Goal: Task Accomplishment & Management: Use online tool/utility

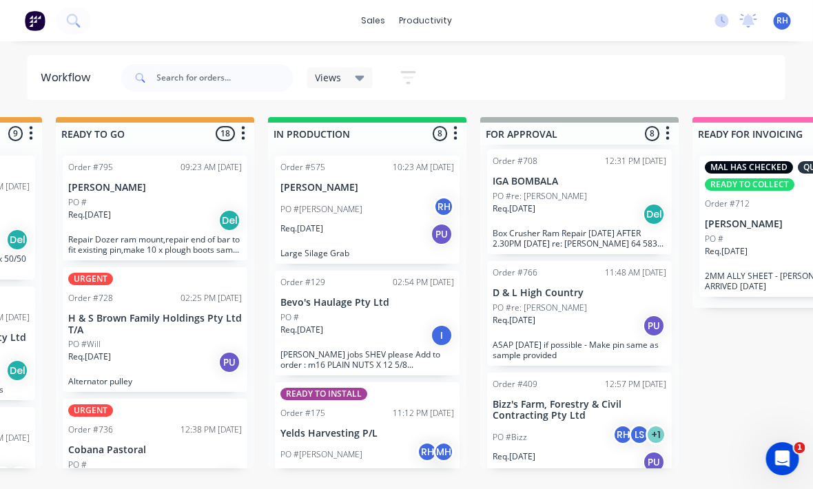
scroll to position [0, 567]
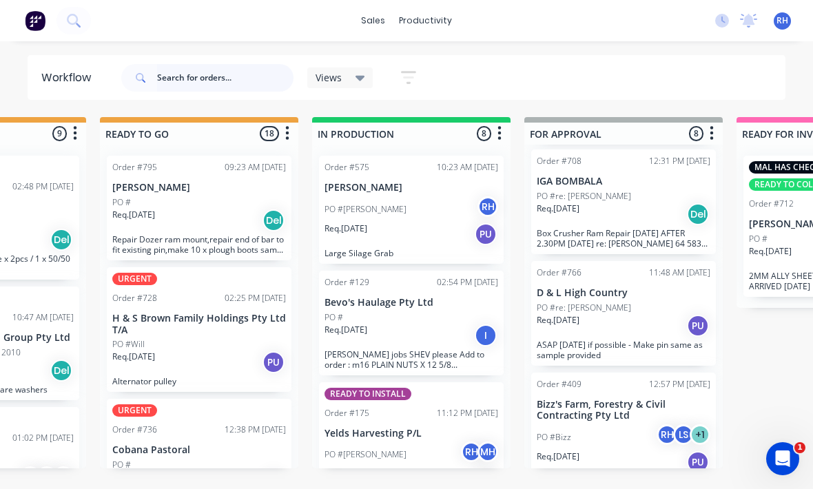
click at [225, 91] on input "text" at bounding box center [225, 78] width 137 height 28
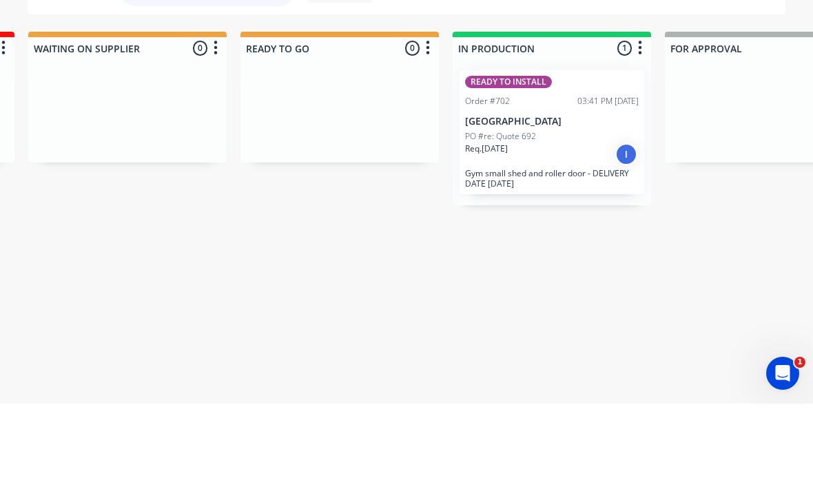
scroll to position [0, 431]
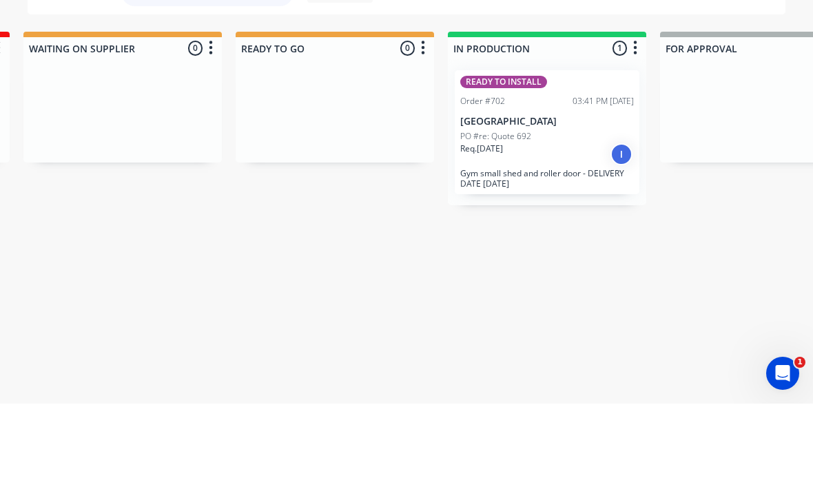
type input "Bombala high"
click at [556, 254] on p "Gym small shed and roller door - DELIVERY DATE [DATE]" at bounding box center [548, 264] width 174 height 21
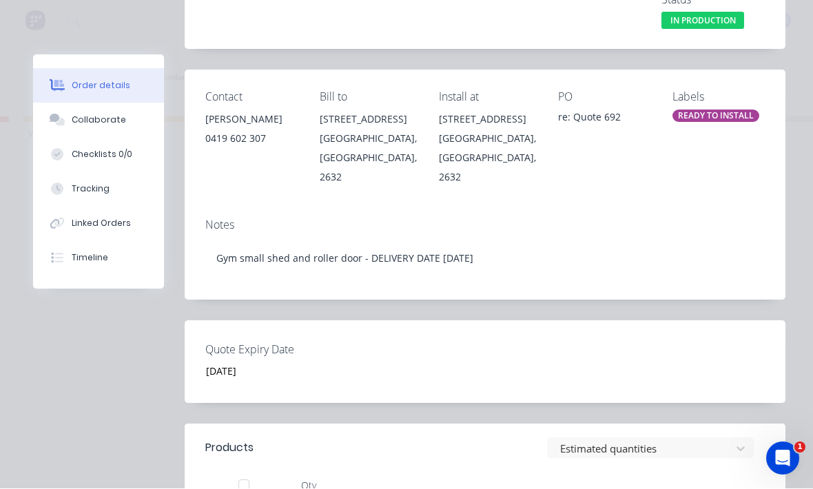
scroll to position [174, 0]
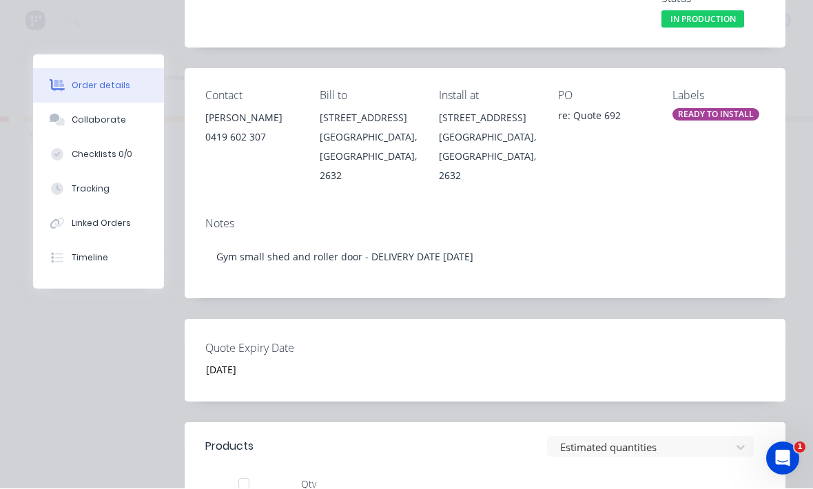
click at [79, 187] on div "Tracking" at bounding box center [91, 189] width 38 height 12
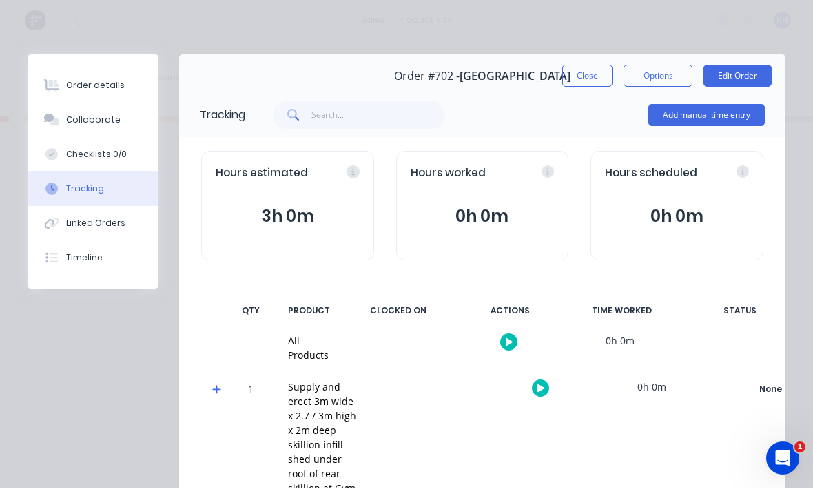
scroll to position [0, 0]
click at [720, 117] on button "Add manual time entry" at bounding box center [707, 116] width 117 height 22
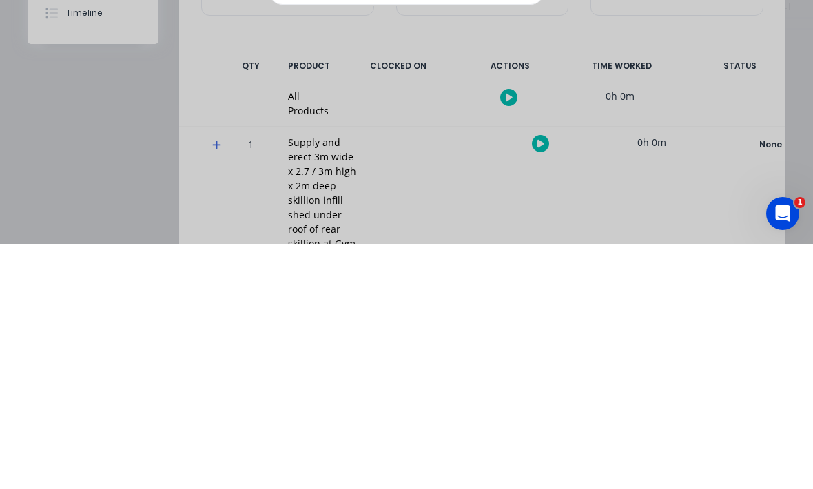
scroll to position [159, 0]
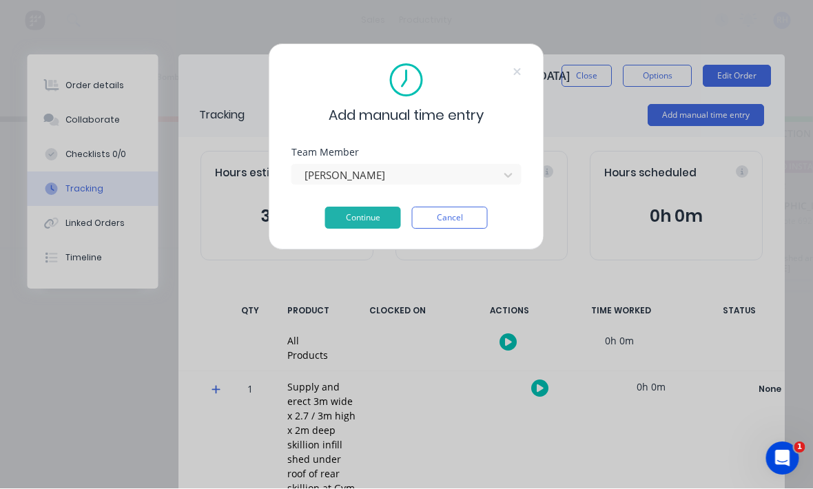
click at [374, 225] on button "Continue" at bounding box center [363, 219] width 76 height 22
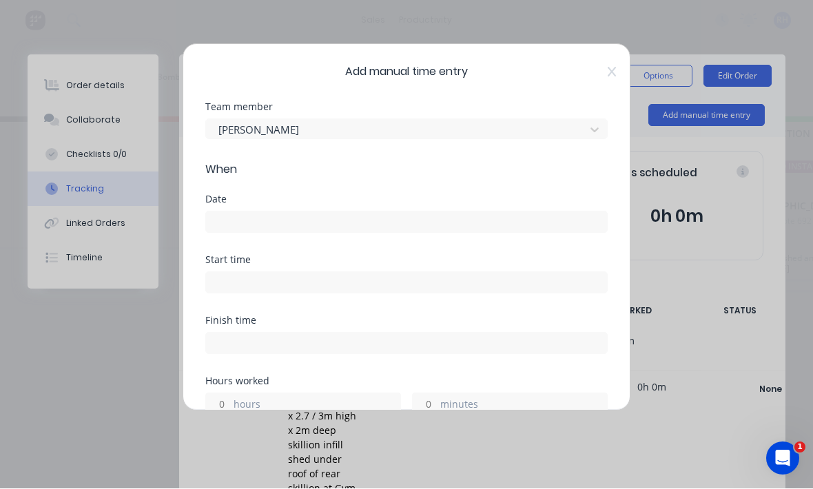
click at [422, 226] on input at bounding box center [406, 222] width 401 height 21
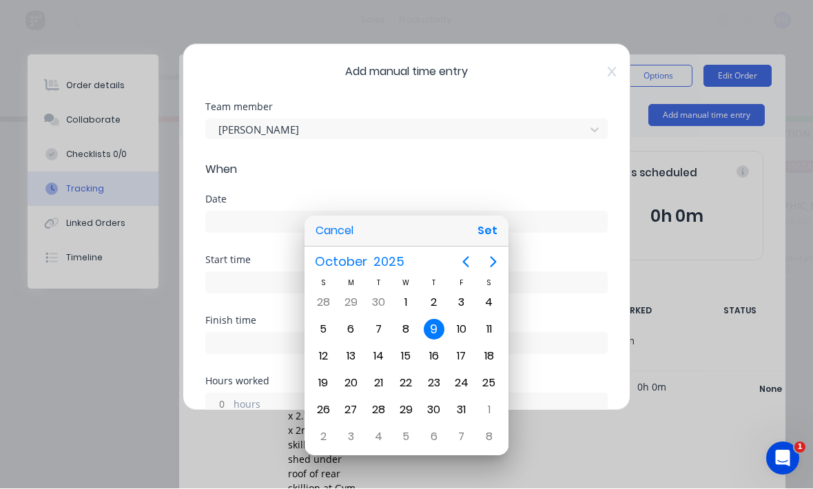
click at [487, 240] on button "Set" at bounding box center [487, 231] width 31 height 25
type input "[DATE]"
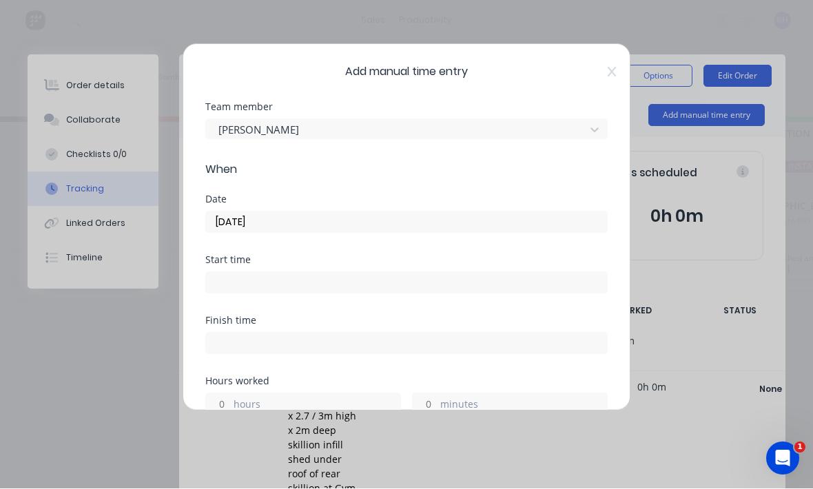
click at [458, 280] on input at bounding box center [406, 283] width 401 height 21
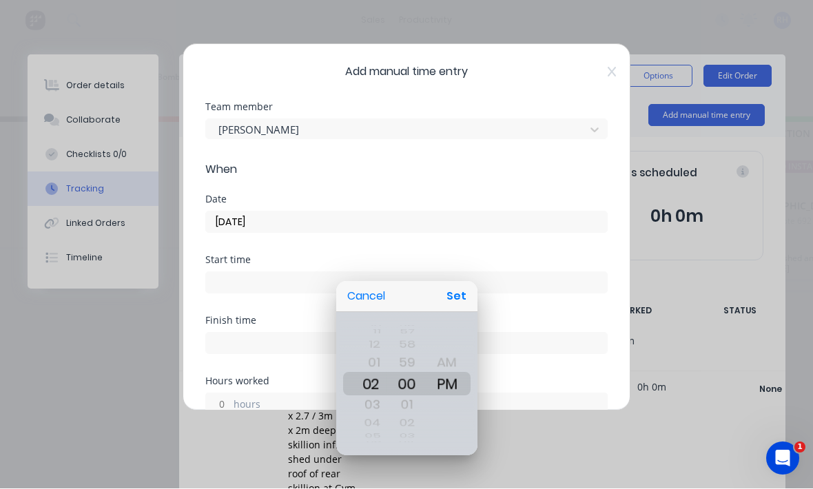
click at [468, 293] on button "Set" at bounding box center [456, 297] width 31 height 25
type input "02:00 PM"
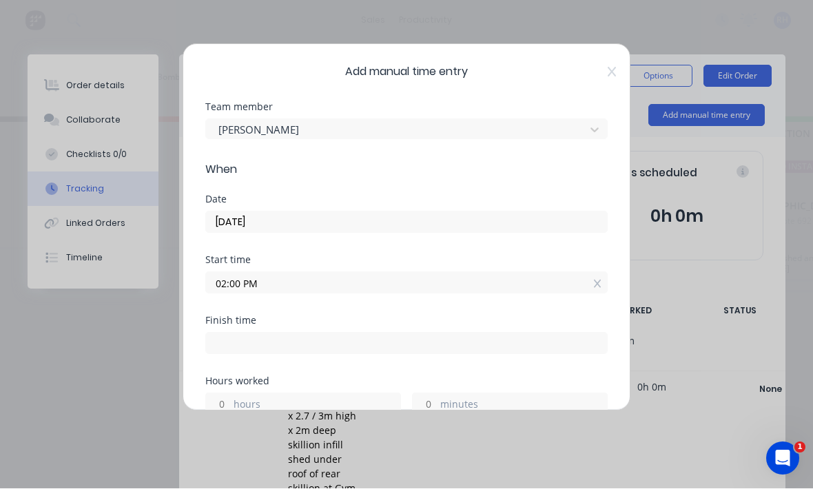
click at [495, 343] on input at bounding box center [406, 344] width 401 height 21
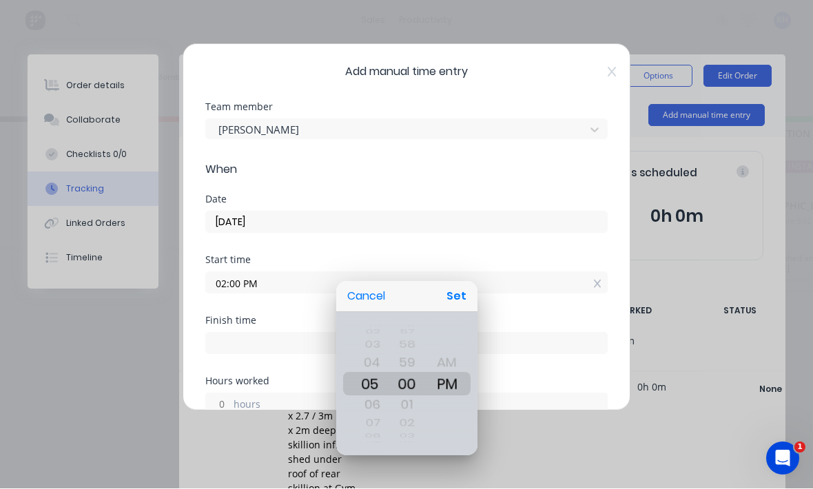
click at [465, 285] on button "Set" at bounding box center [456, 297] width 31 height 25
type input "05:00 PM"
type input "3"
type input "0"
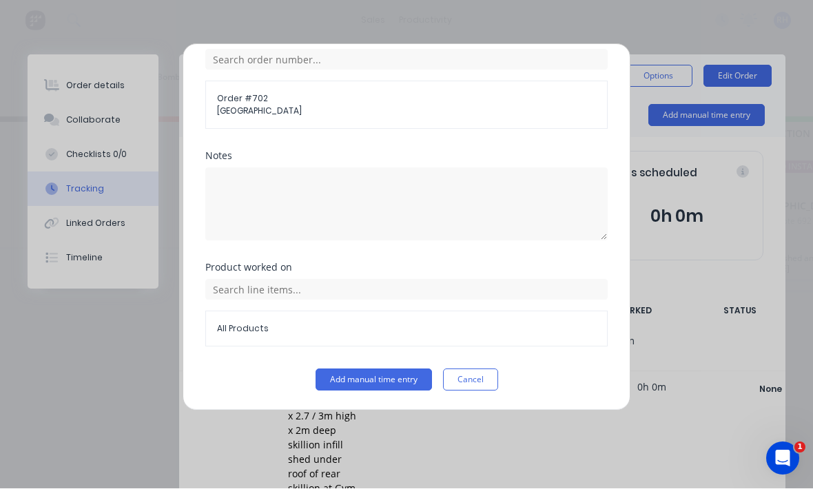
scroll to position [565, 0]
click at [394, 375] on button "Add manual time entry" at bounding box center [374, 381] width 117 height 22
